Goal: Task Accomplishment & Management: Use online tool/utility

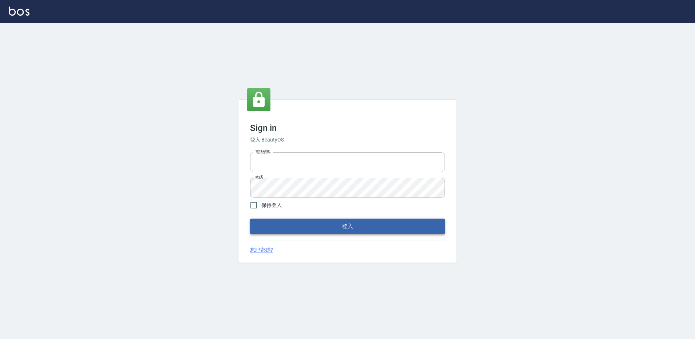
type input "27222158"
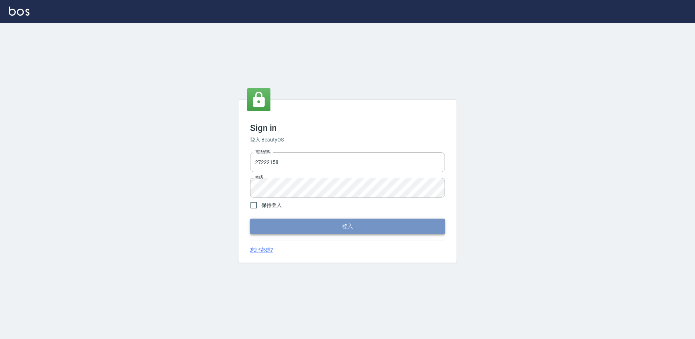
click at [371, 223] on button "登入" at bounding box center [347, 225] width 195 height 15
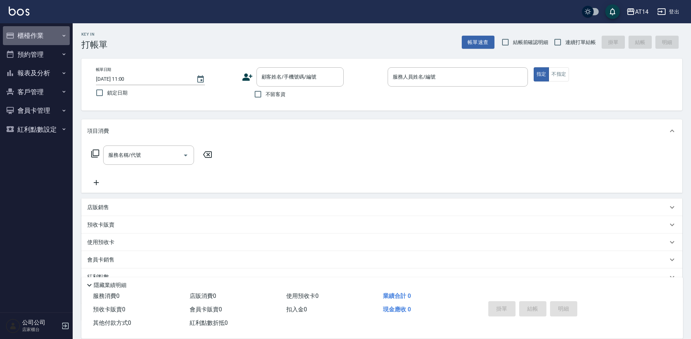
click at [23, 34] on button "櫃檯作業" at bounding box center [36, 35] width 67 height 19
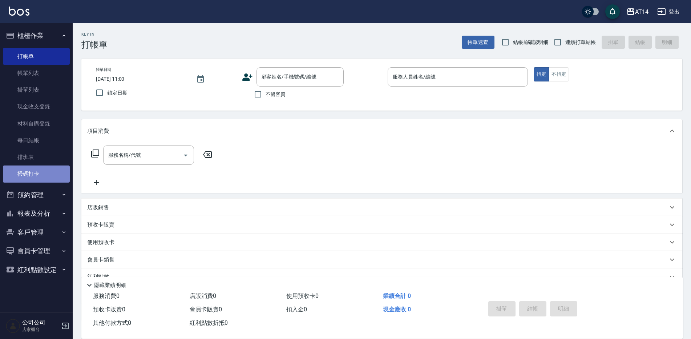
click at [28, 175] on link "掃碼打卡" at bounding box center [36, 173] width 67 height 17
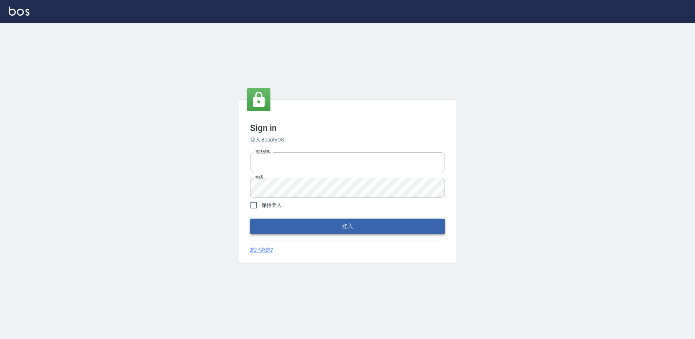
type input "27222158"
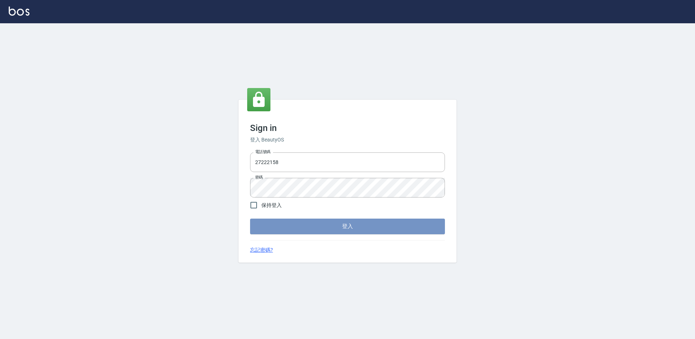
drag, startPoint x: 392, startPoint y: 225, endPoint x: 390, endPoint y: 220, distance: 4.9
click at [392, 225] on button "登入" at bounding box center [347, 225] width 195 height 15
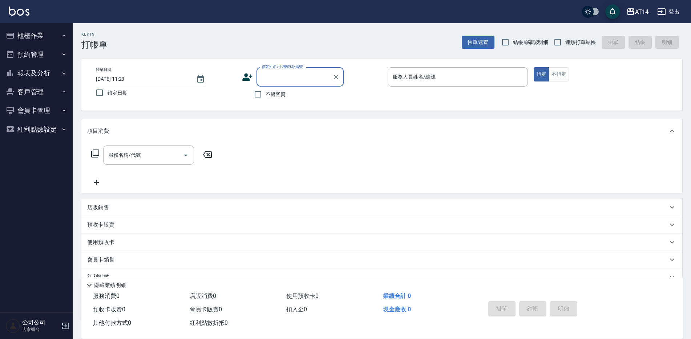
click at [51, 35] on button "櫃檯作業" at bounding box center [36, 35] width 67 height 19
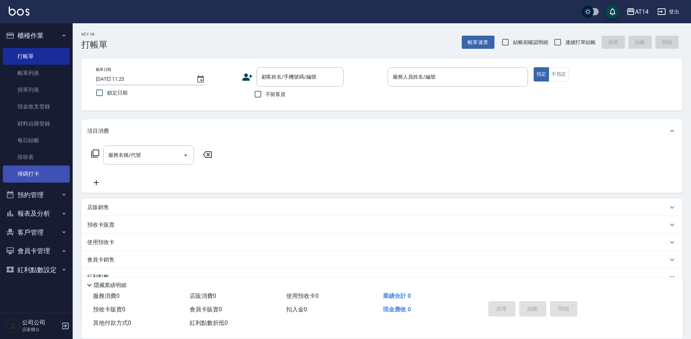
click at [63, 170] on link "掃碼打卡" at bounding box center [36, 173] width 67 height 17
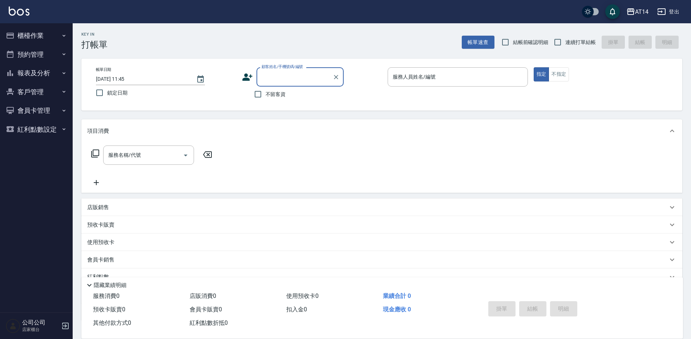
click at [20, 38] on button "櫃檯作業" at bounding box center [36, 35] width 67 height 19
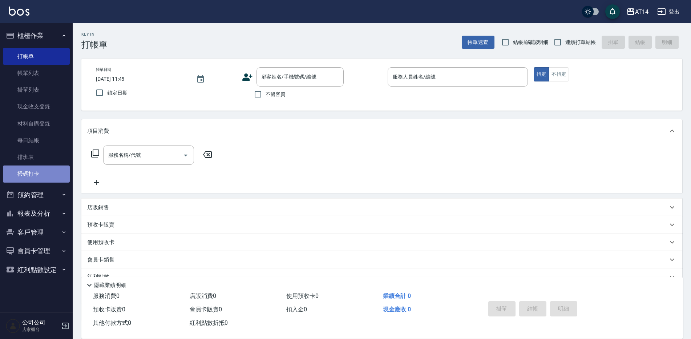
click at [40, 172] on link "掃碼打卡" at bounding box center [36, 173] width 67 height 17
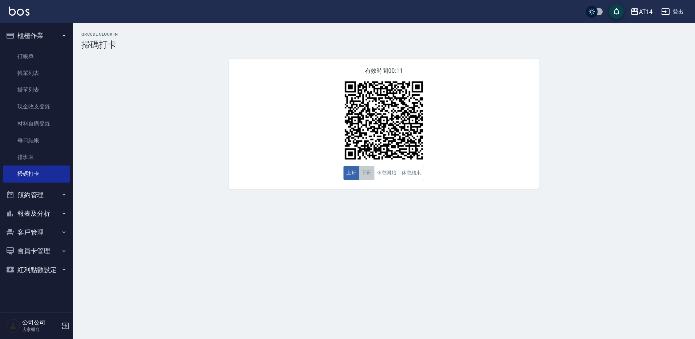
click at [363, 176] on button "下班" at bounding box center [367, 173] width 16 height 14
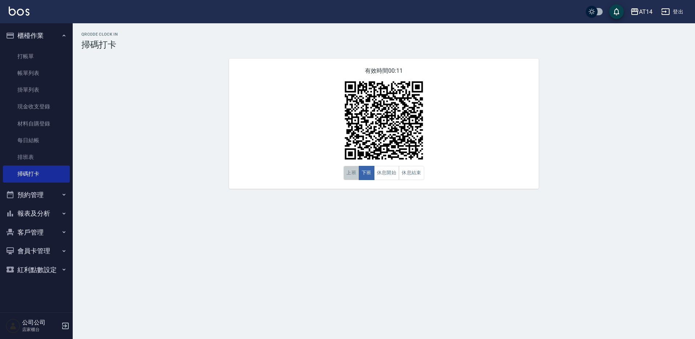
click at [351, 174] on button "上班" at bounding box center [351, 173] width 16 height 14
